Goal: Transaction & Acquisition: Subscribe to service/newsletter

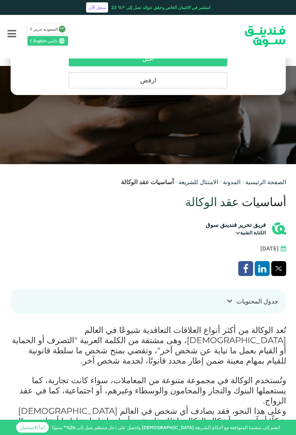
click at [54, 29] on span "السعودية عربي" at bounding box center [45, 29] width 25 height 6
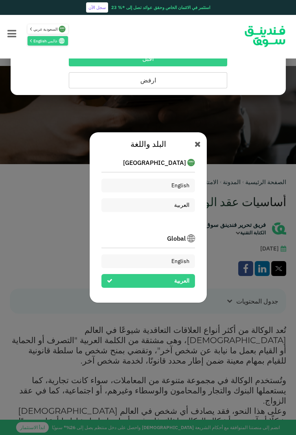
click at [178, 209] on div "العربية" at bounding box center [181, 205] width 15 height 8
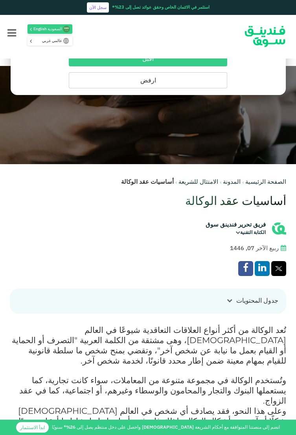
click at [98, 11] on link "سجل الآن" at bounding box center [98, 7] width 22 height 10
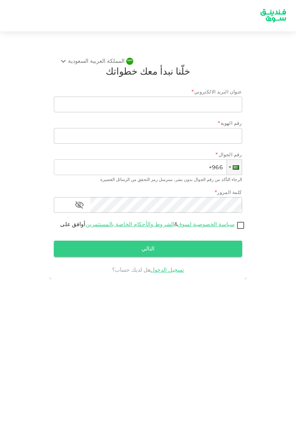
click at [95, 104] on input "عنوان البريد الالكتروني" at bounding box center [151, 105] width 179 height 16
